Goal: Information Seeking & Learning: Stay updated

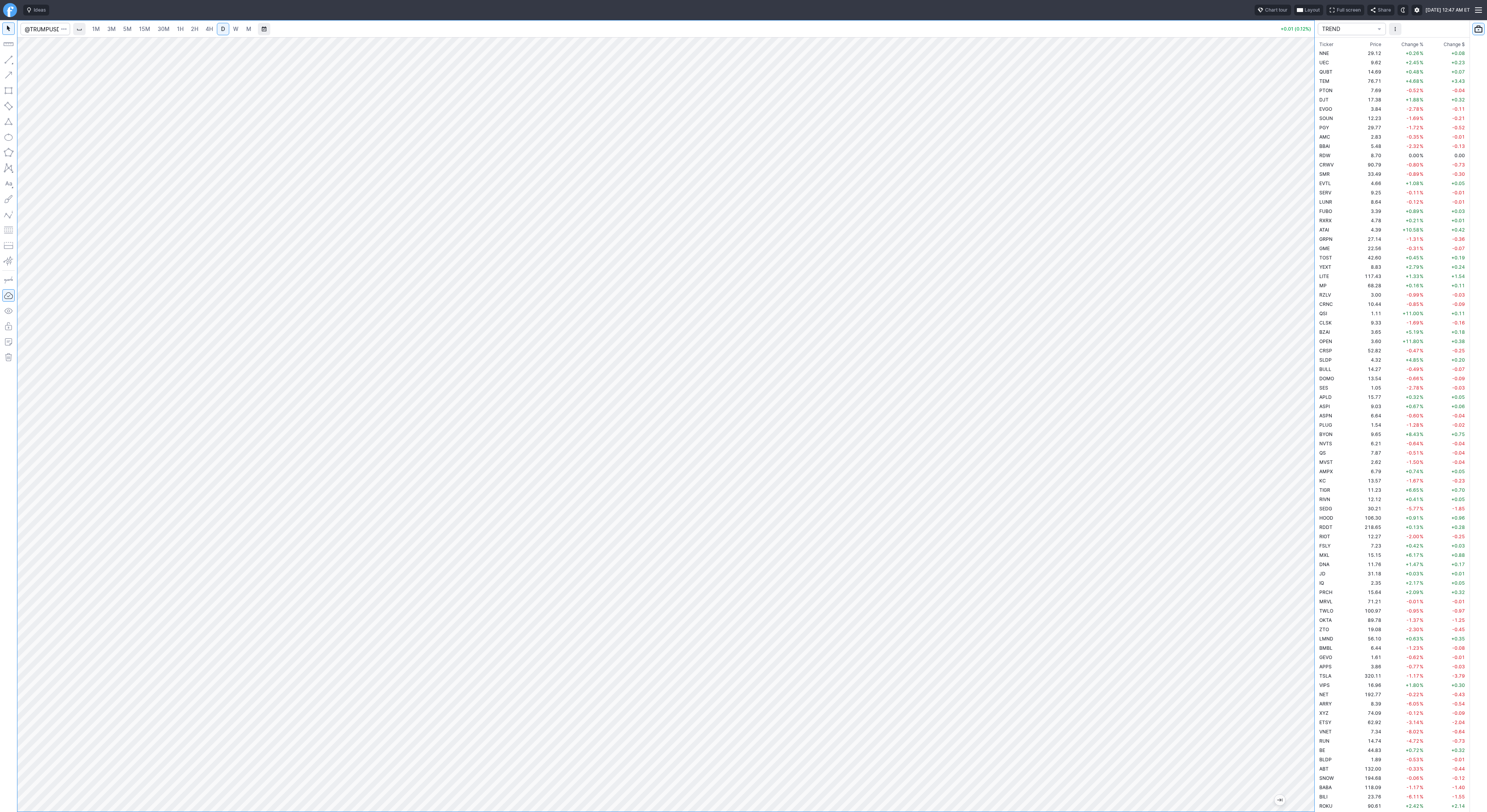
scroll to position [576, 0]
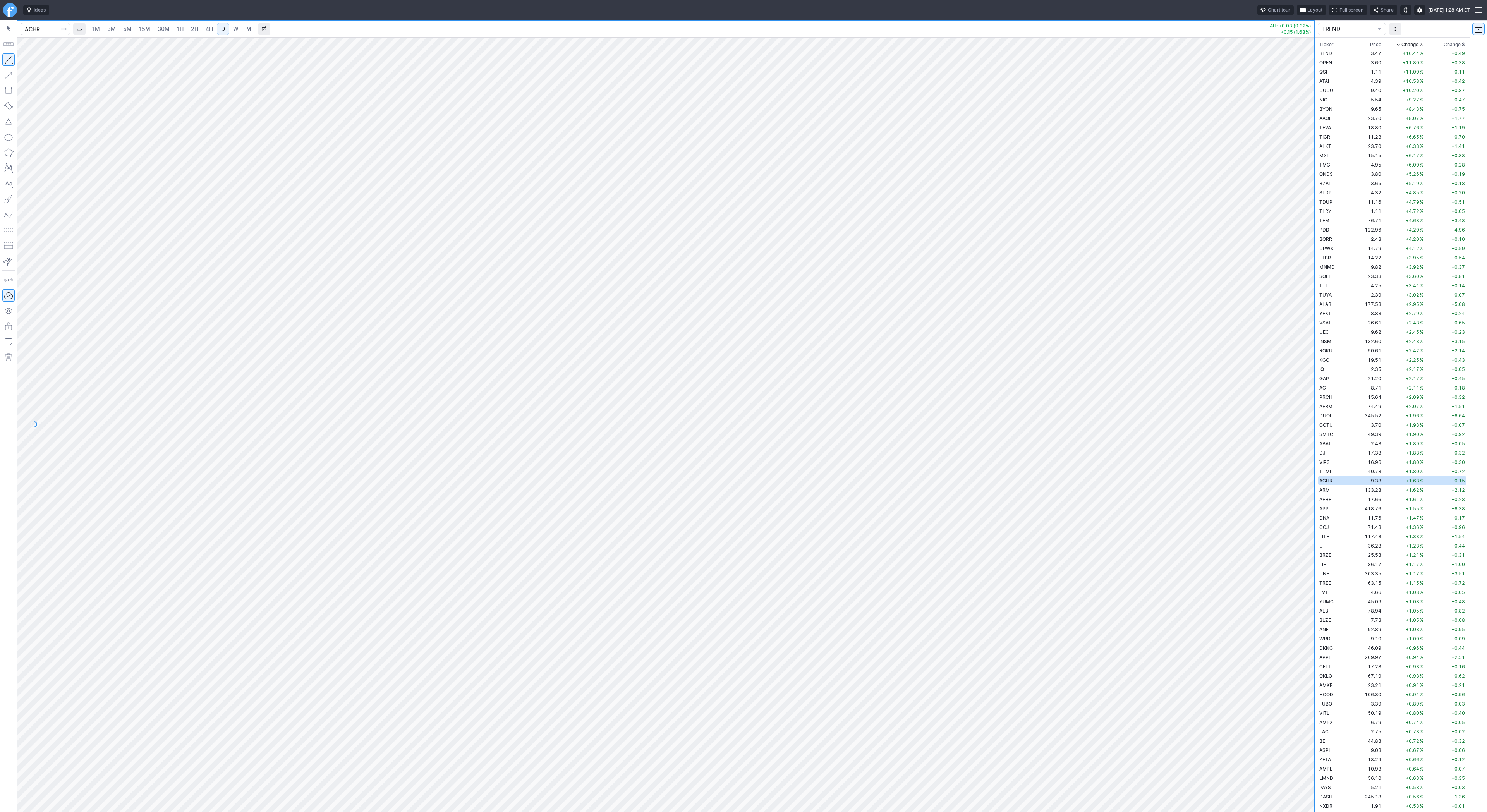
scroll to position [65, 0]
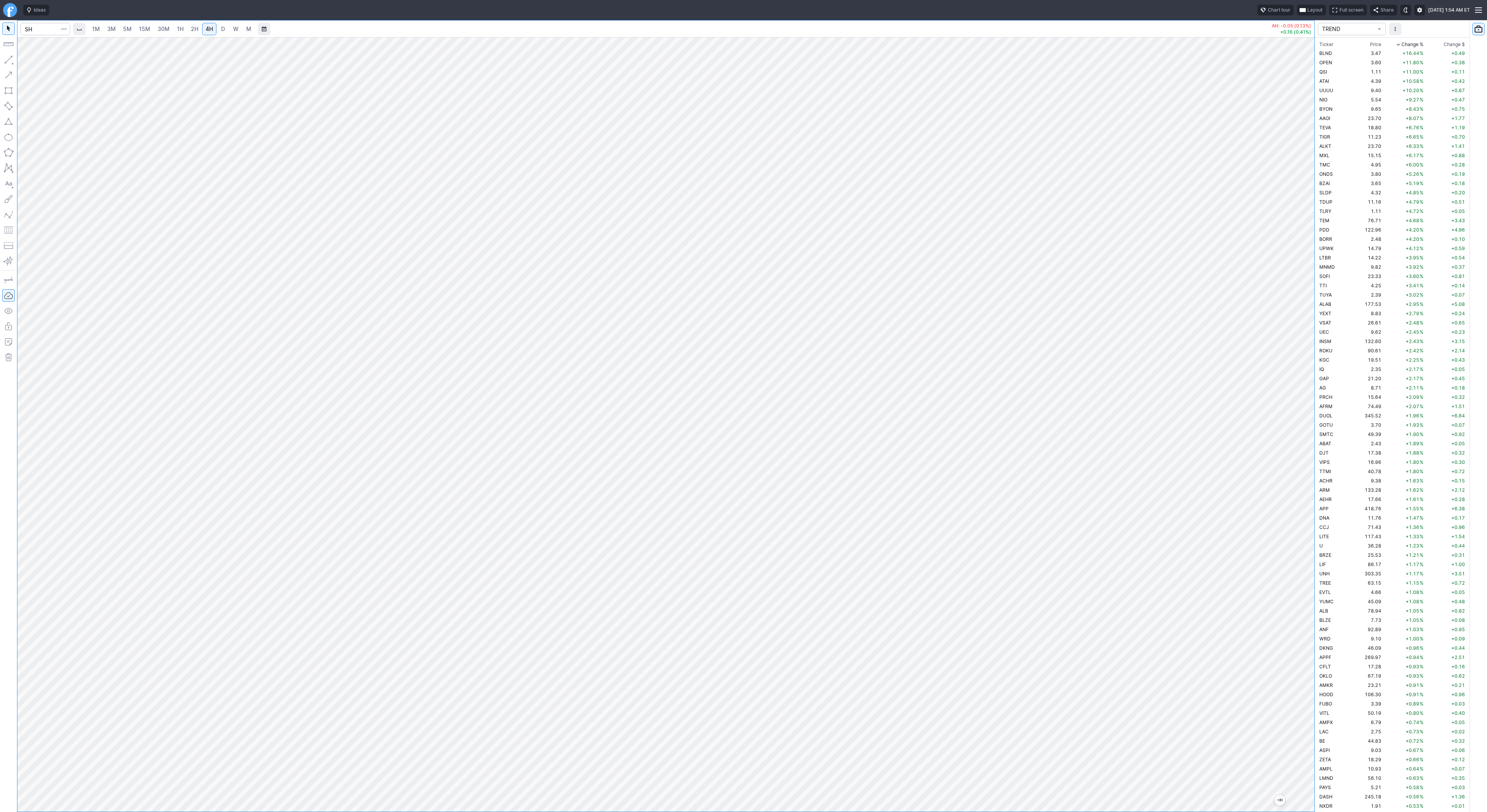
scroll to position [65, 0]
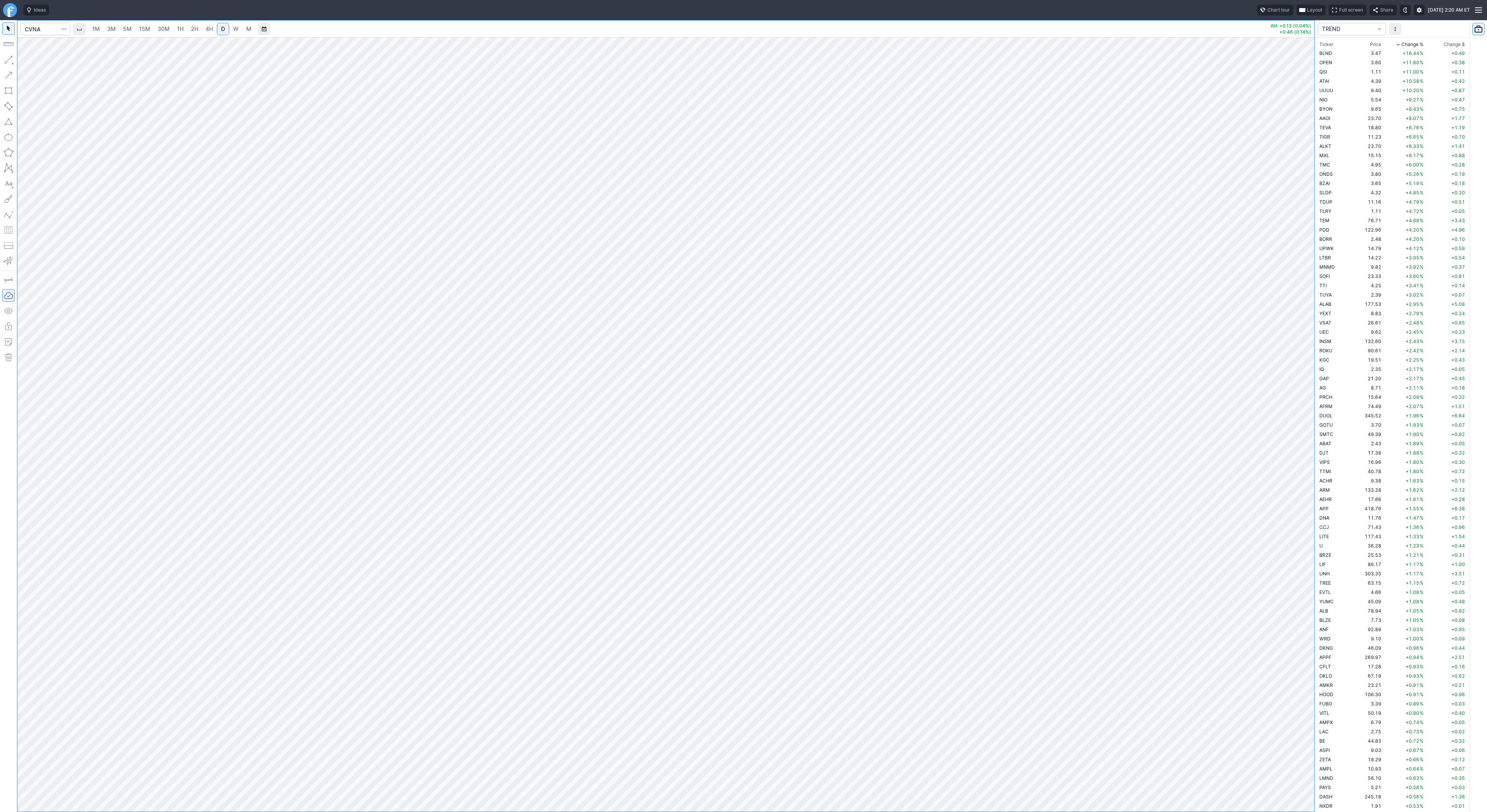
scroll to position [1423, 0]
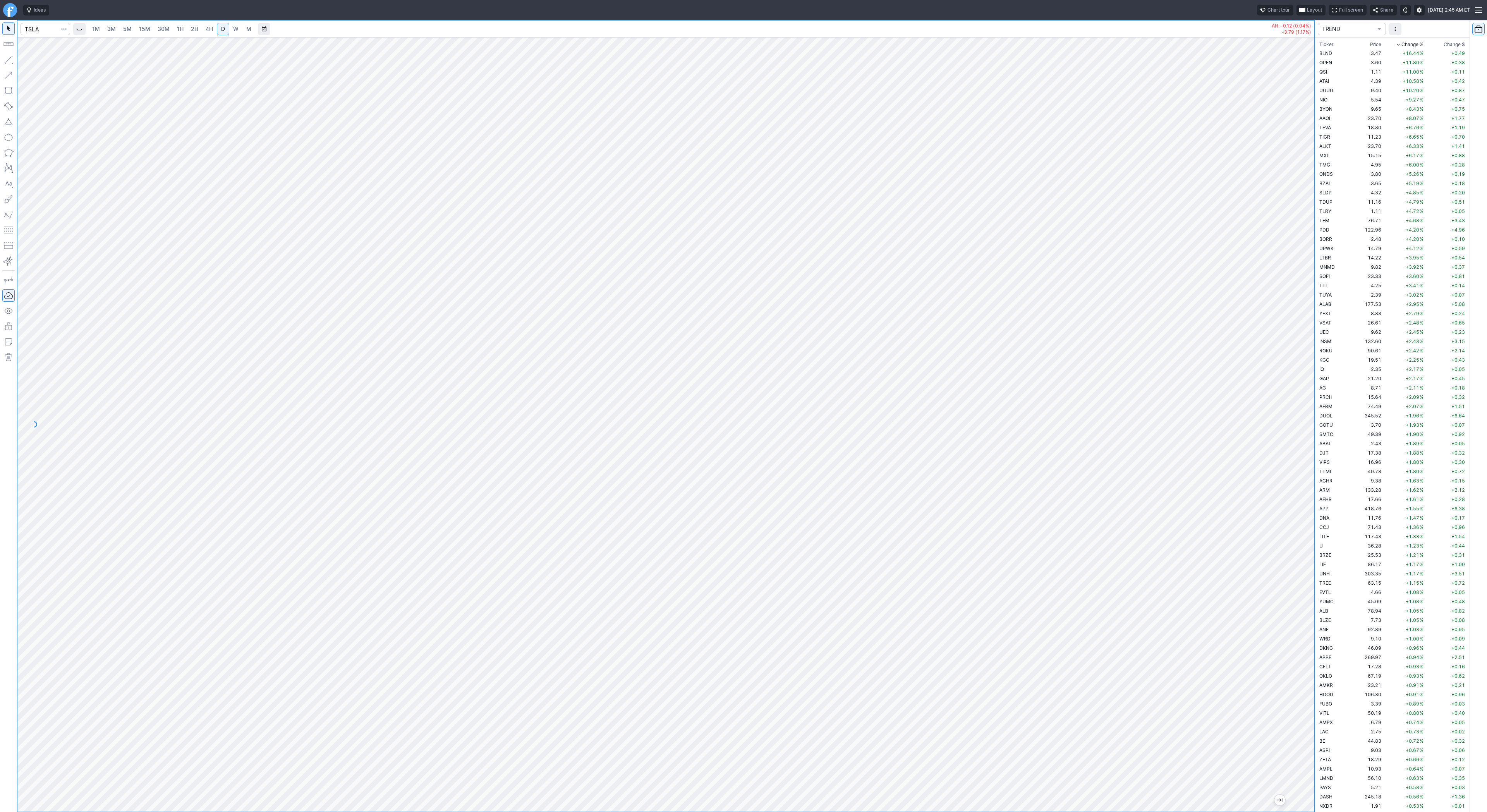
scroll to position [1245, 0]
